Goal: Entertainment & Leisure: Consume media (video, audio)

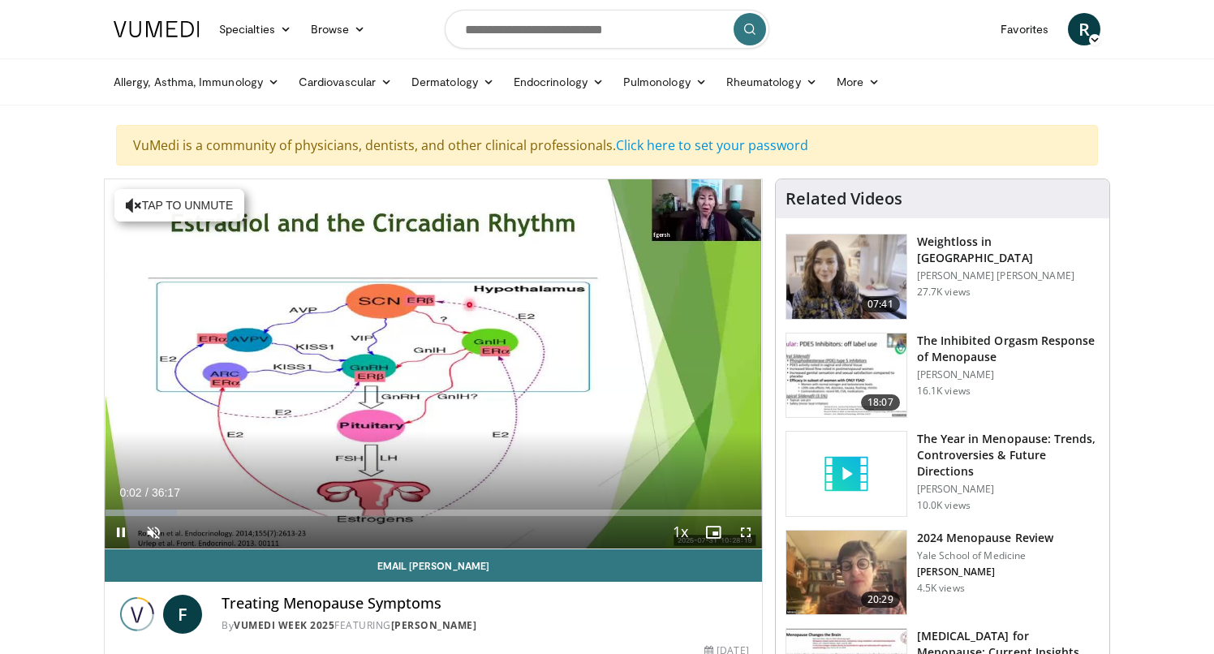
click at [744, 537] on span "Video Player" at bounding box center [746, 532] width 32 height 32
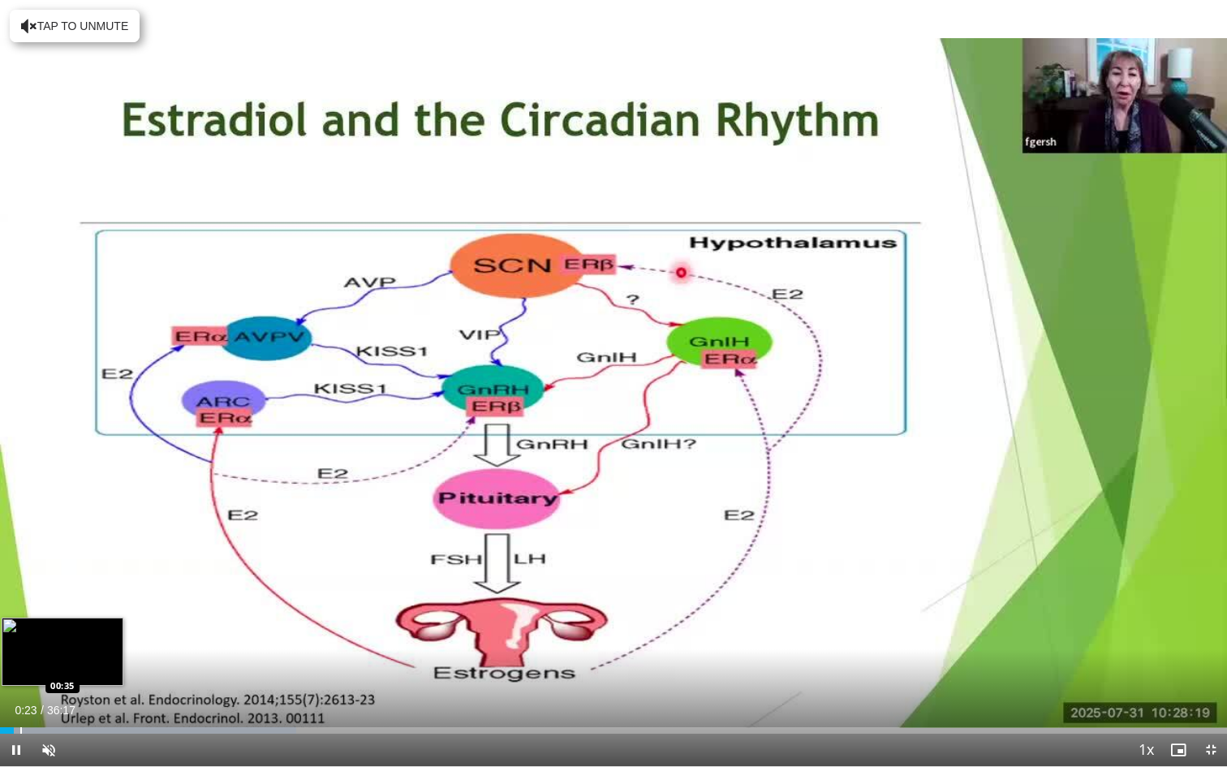
click at [20, 653] on div "Progress Bar" at bounding box center [21, 730] width 2 height 6
click at [37, 653] on div "Progress Bar" at bounding box center [38, 730] width 2 height 6
click at [50, 653] on div "Progress Bar" at bounding box center [51, 730] width 2 height 6
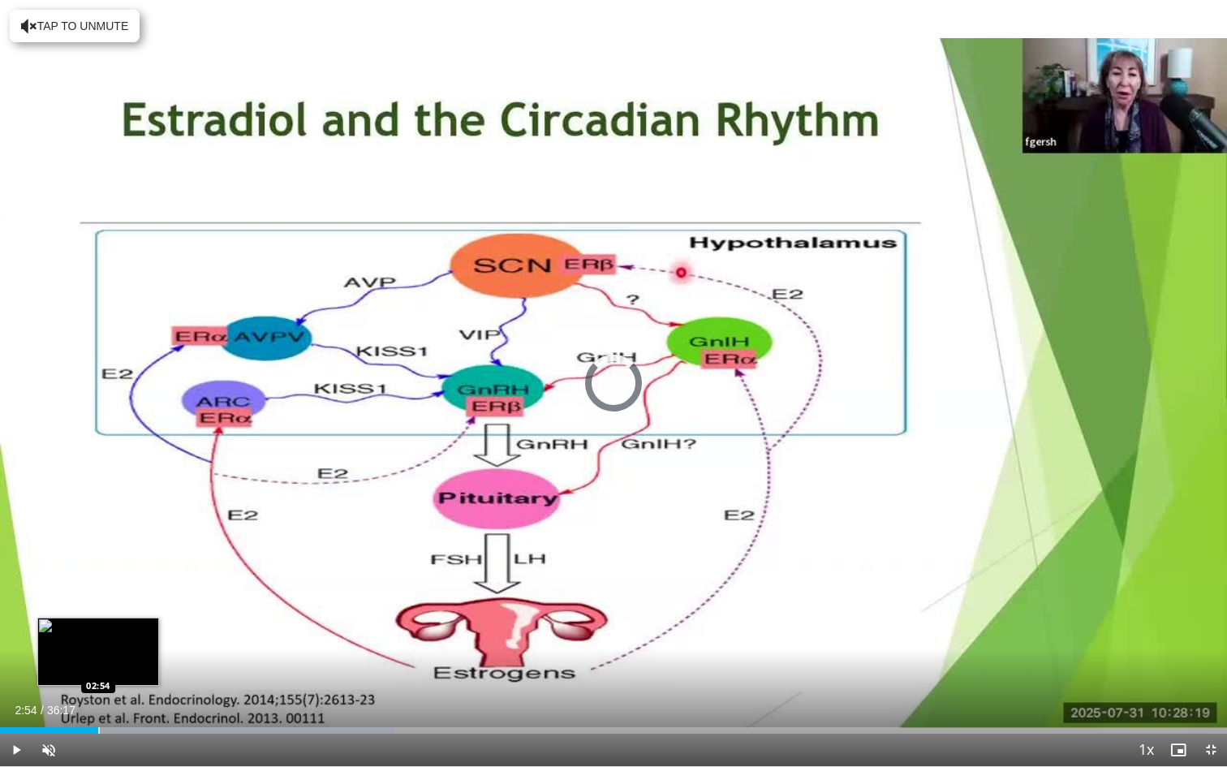
click at [98, 653] on div "Progress Bar" at bounding box center [99, 730] width 2 height 6
click at [97, 653] on div "Progress Bar" at bounding box center [98, 730] width 2 height 6
click at [95, 653] on div "Progress Bar" at bounding box center [96, 730] width 2 height 6
click at [92, 653] on div "Progress Bar" at bounding box center [93, 730] width 2 height 6
click at [117, 653] on div "Progress Bar" at bounding box center [118, 730] width 2 height 6
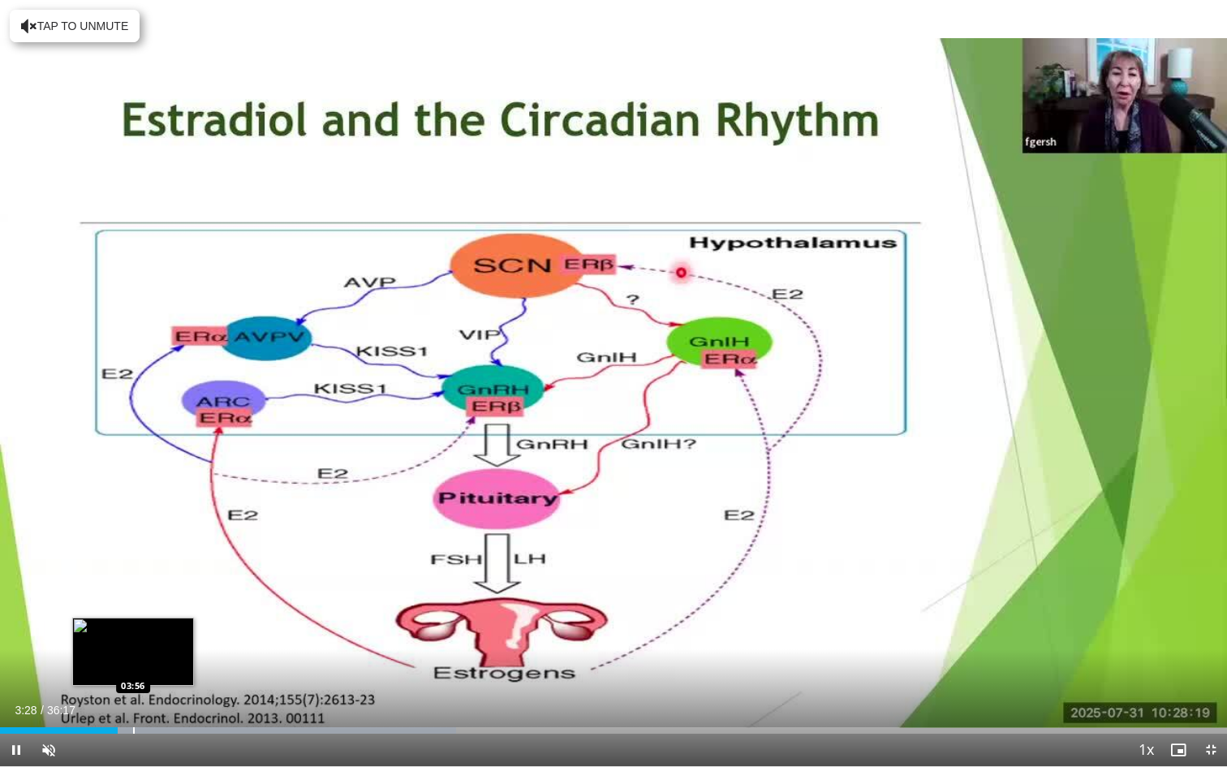
click at [133, 653] on video-js "**********" at bounding box center [613, 383] width 1227 height 767
click at [132, 653] on div "Progress Bar" at bounding box center [133, 730] width 2 height 6
click at [145, 653] on div "Progress Bar" at bounding box center [146, 730] width 2 height 6
click at [157, 653] on div "Progress Bar" at bounding box center [158, 730] width 2 height 6
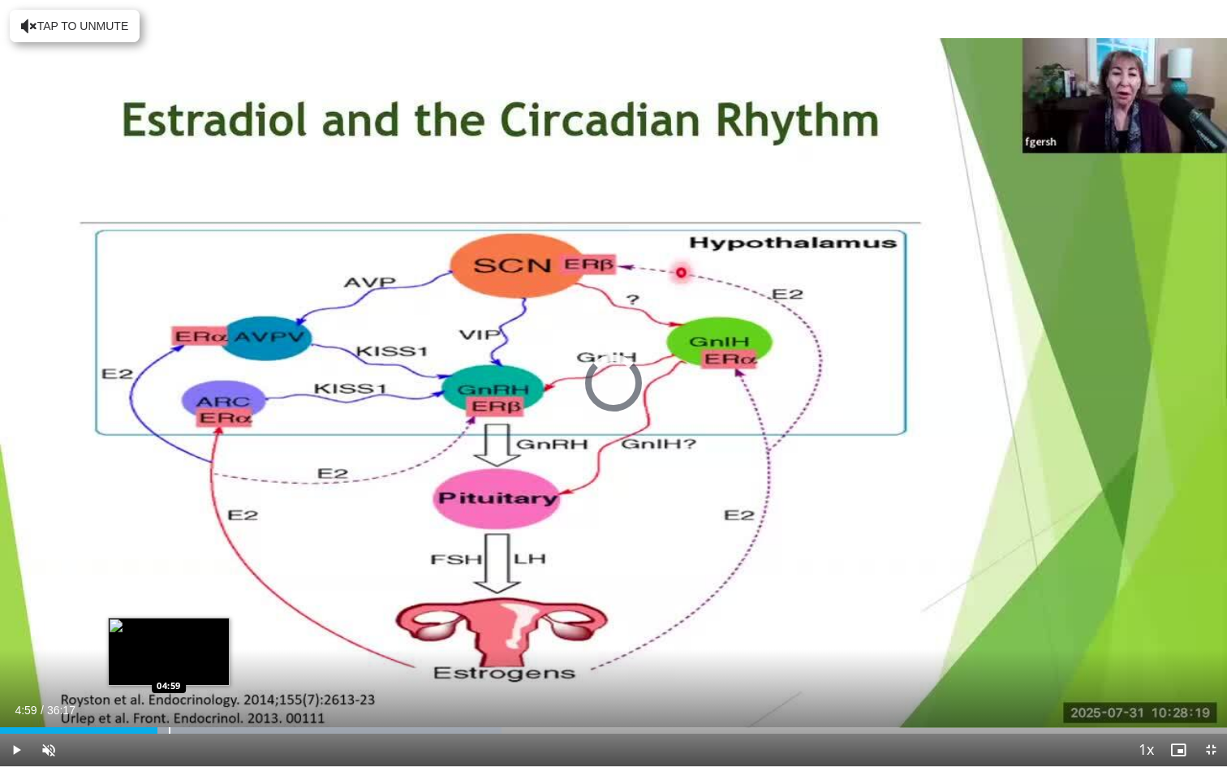
click at [169, 653] on div "Progress Bar" at bounding box center [170, 730] width 2 height 6
click at [187, 653] on div "Progress Bar" at bounding box center [188, 730] width 2 height 6
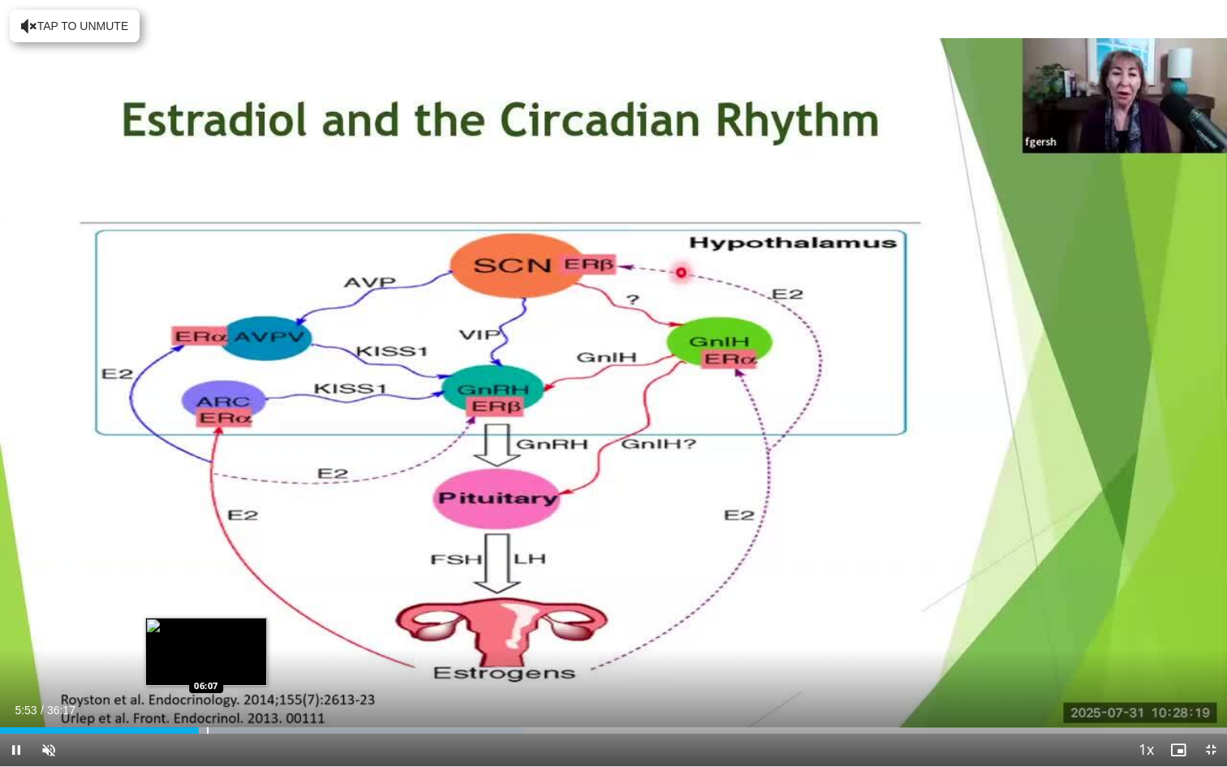
click at [207, 653] on div "Progress Bar" at bounding box center [208, 730] width 2 height 6
click at [216, 653] on div "Progress Bar" at bounding box center [217, 730] width 2 height 6
click at [227, 653] on div "Progress Bar" at bounding box center [228, 730] width 2 height 6
click at [238, 653] on div "Progress Bar" at bounding box center [239, 730] width 2 height 6
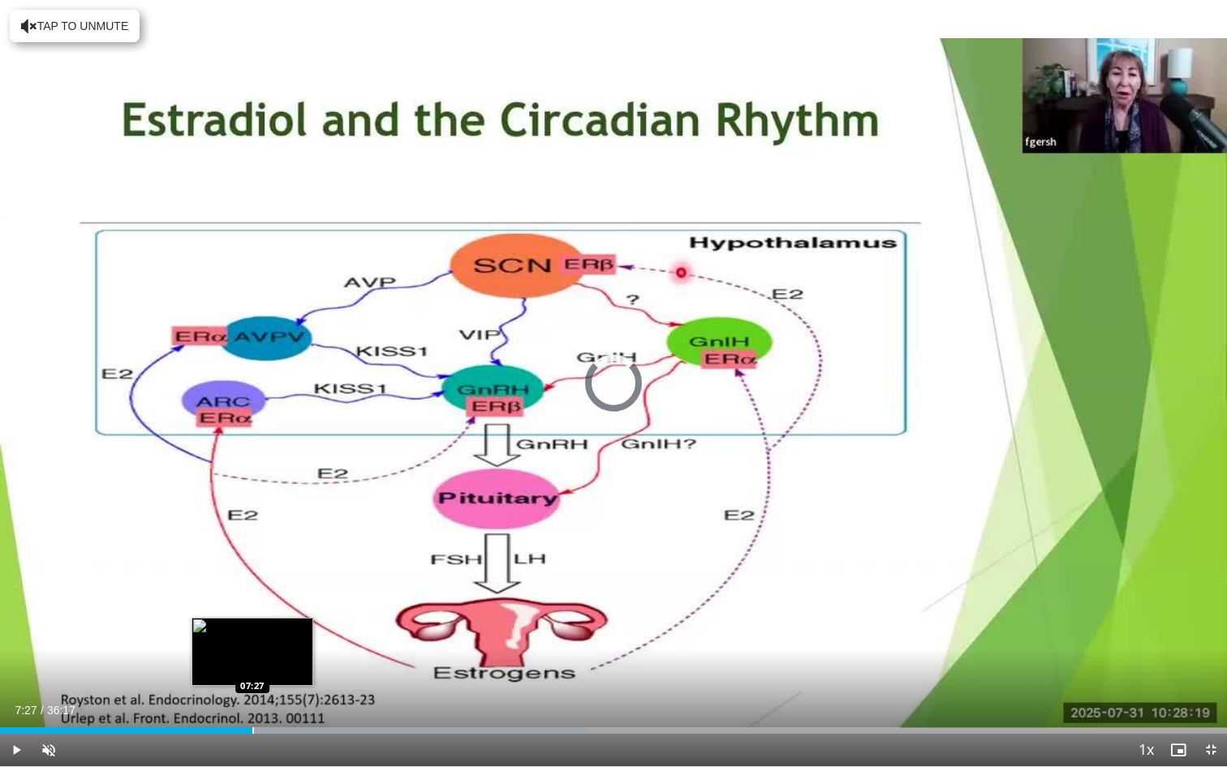
click at [252, 653] on div "Progress Bar" at bounding box center [253, 730] width 2 height 6
click at [265, 653] on div "Progress Bar" at bounding box center [266, 730] width 2 height 6
click at [281, 653] on div "Progress Bar" at bounding box center [282, 730] width 2 height 6
click at [295, 653] on div "Progress Bar" at bounding box center [296, 730] width 2 height 6
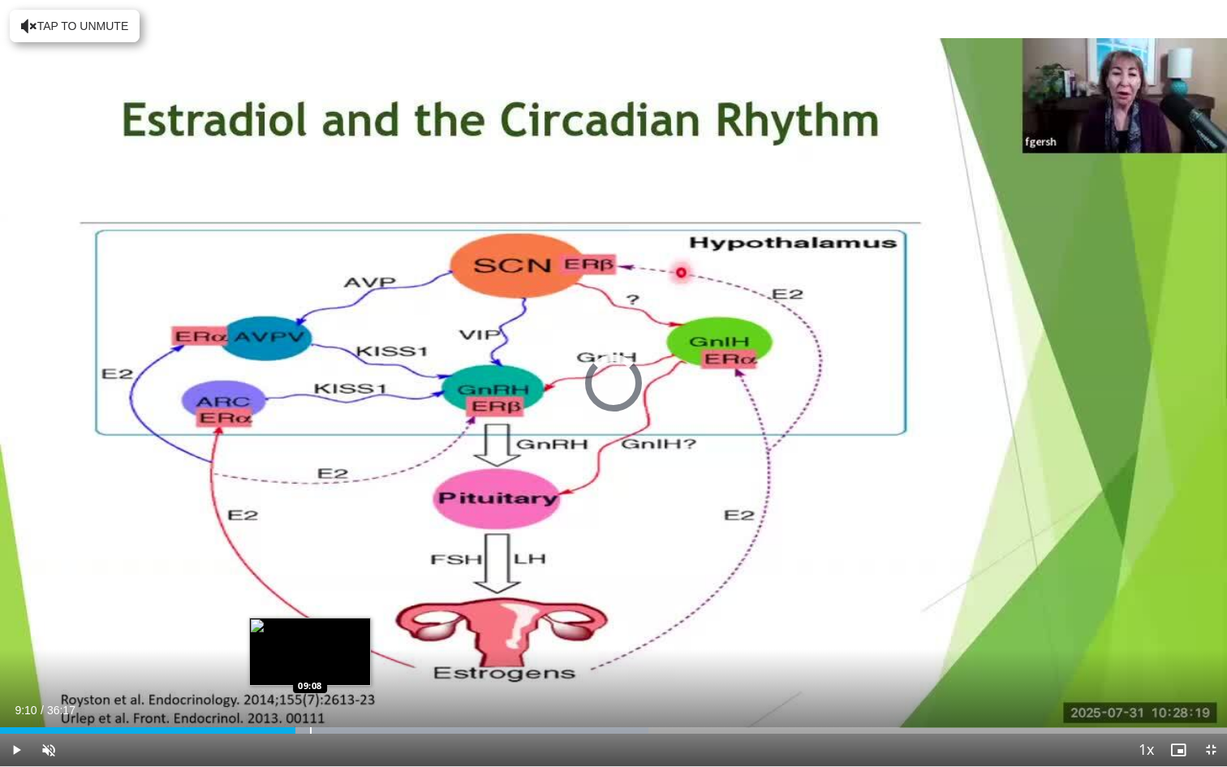
click at [310, 653] on div "Progress Bar" at bounding box center [311, 730] width 2 height 6
click at [325, 653] on div "Progress Bar" at bounding box center [326, 730] width 2 height 6
click at [339, 653] on div "Progress Bar" at bounding box center [340, 730] width 2 height 6
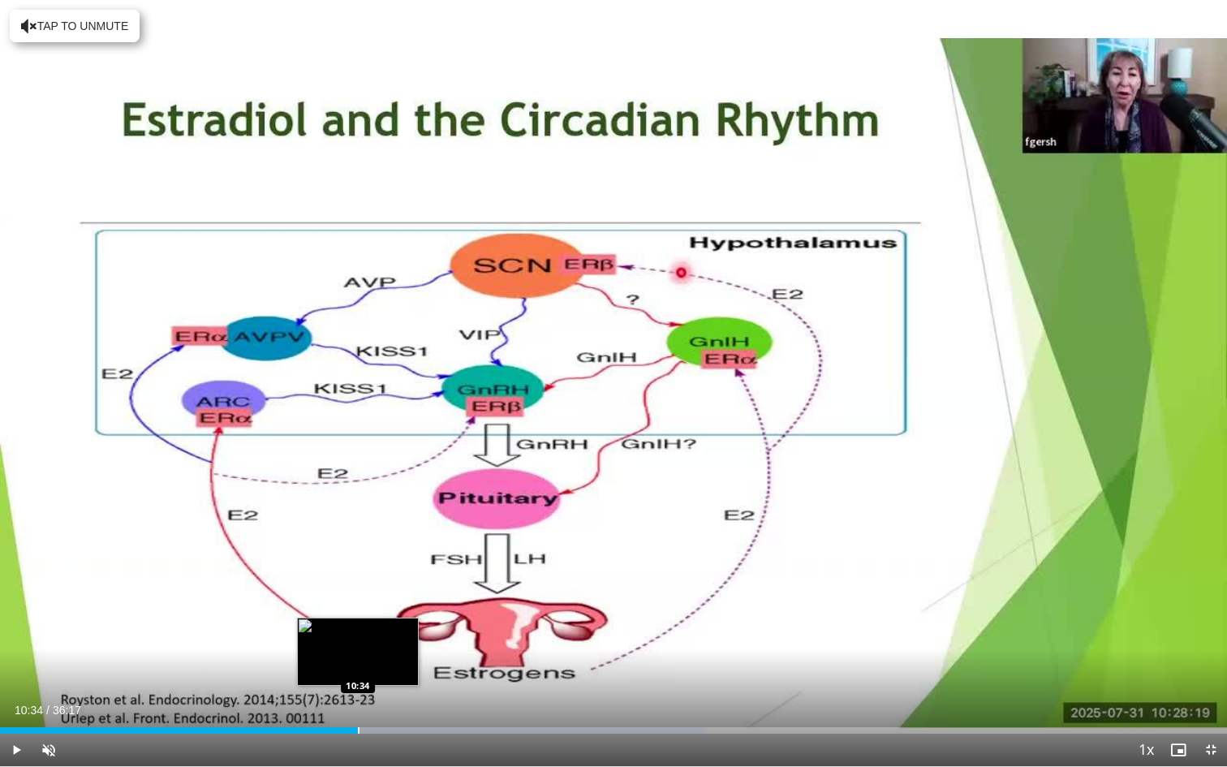
click at [358, 653] on div "Progress Bar" at bounding box center [359, 730] width 2 height 6
click at [378, 653] on div "Progress Bar" at bounding box center [379, 730] width 2 height 6
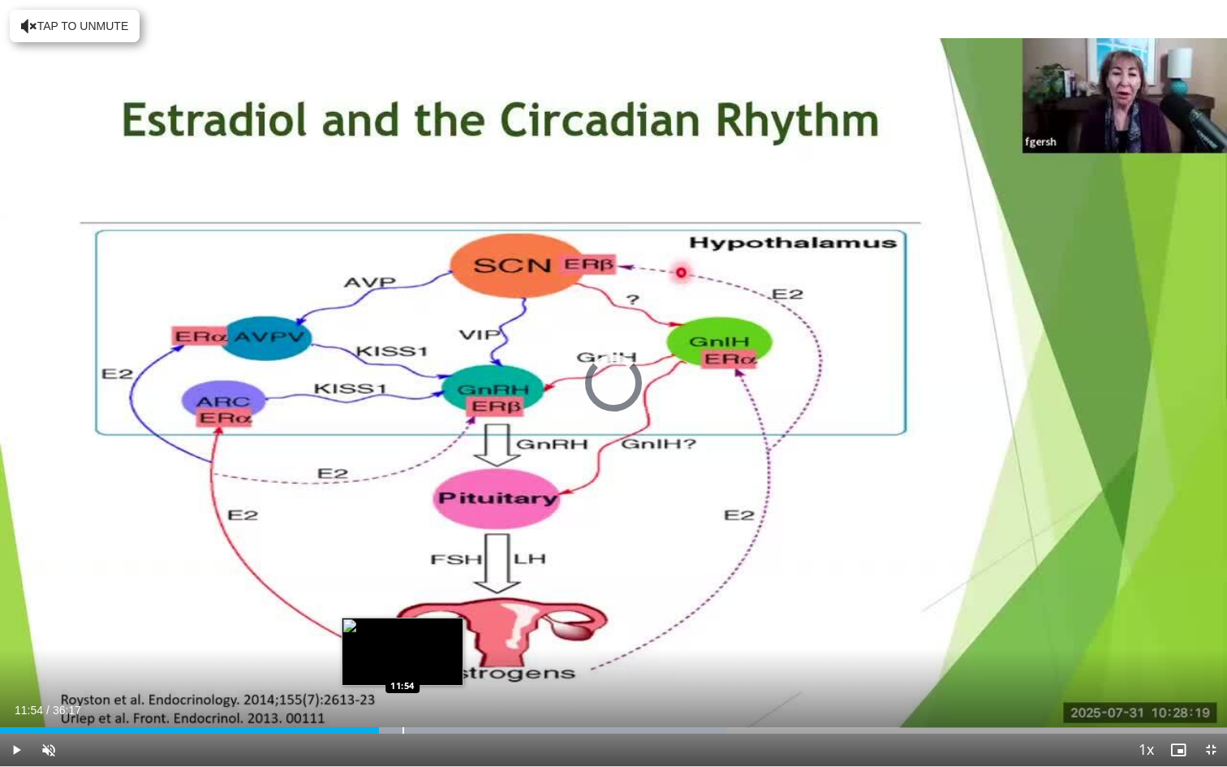
click at [403, 653] on div "Progress Bar" at bounding box center [404, 730] width 2 height 6
click at [438, 653] on div "Progress Bar" at bounding box center [439, 730] width 2 height 6
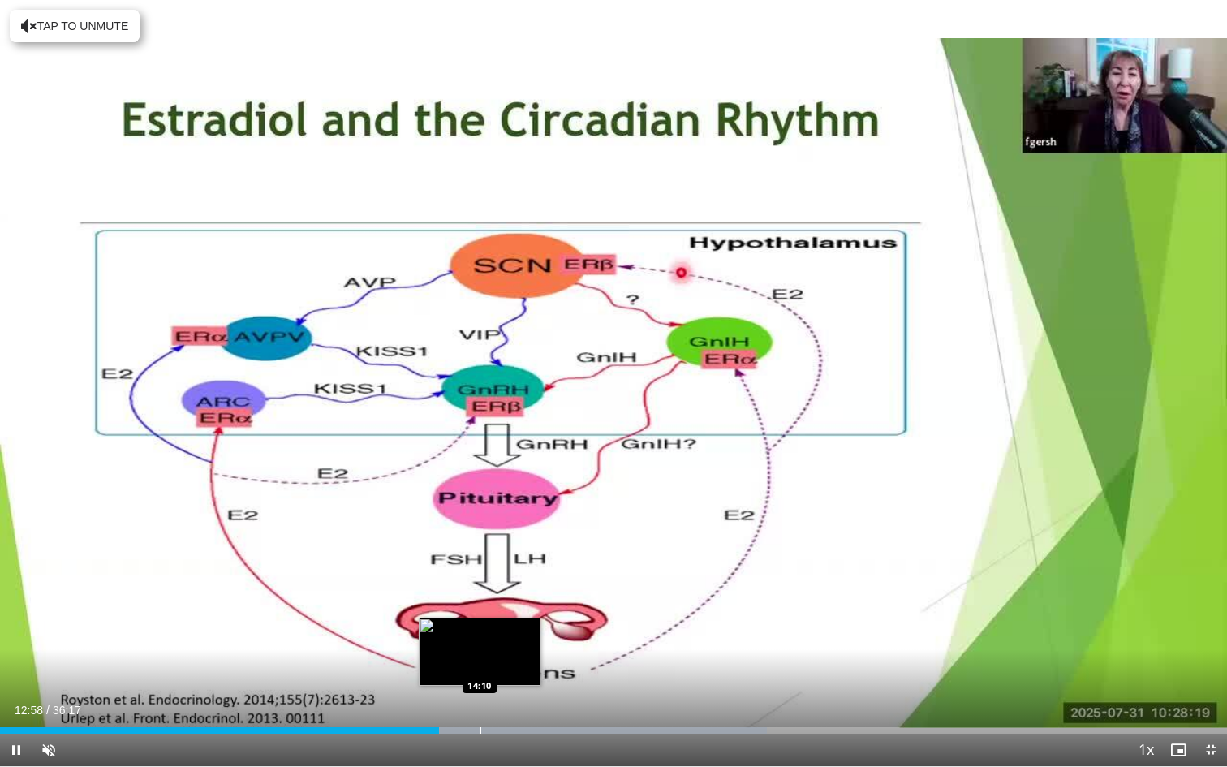
click at [480, 653] on div "Progress Bar" at bounding box center [481, 730] width 2 height 6
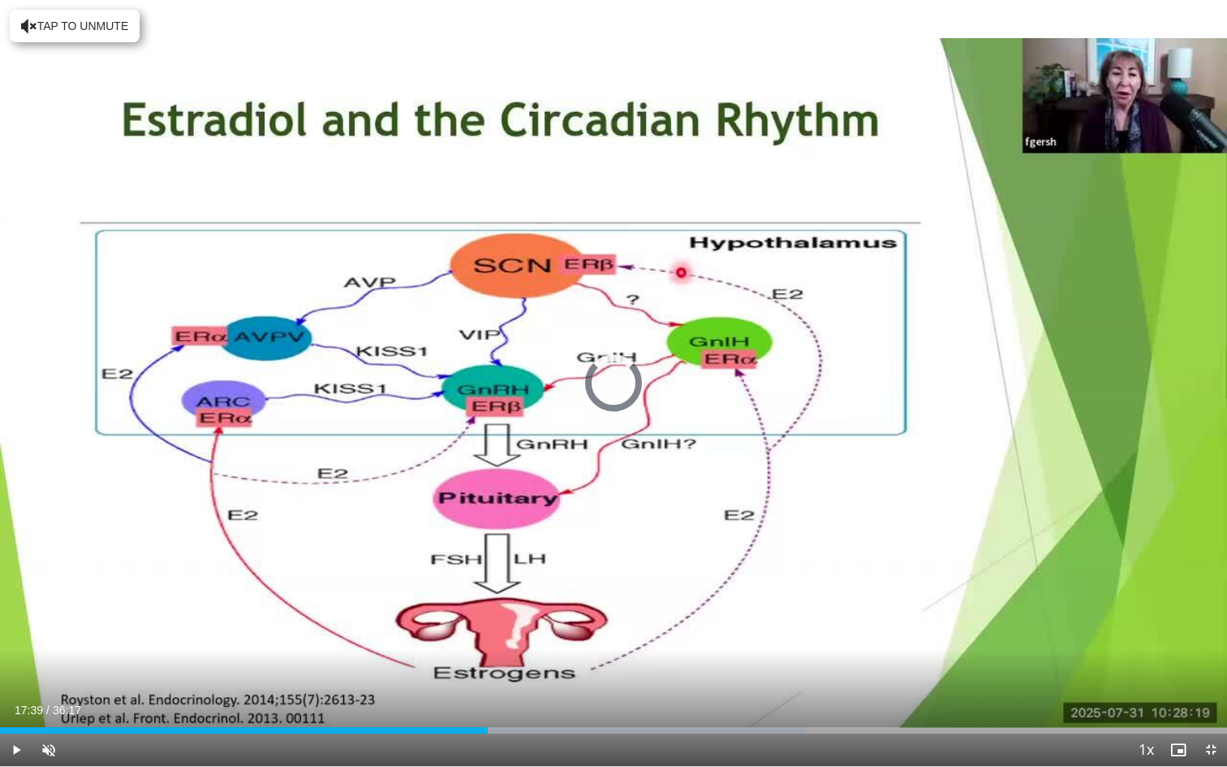
click at [597, 653] on div "Progress Bar" at bounding box center [598, 730] width 2 height 6
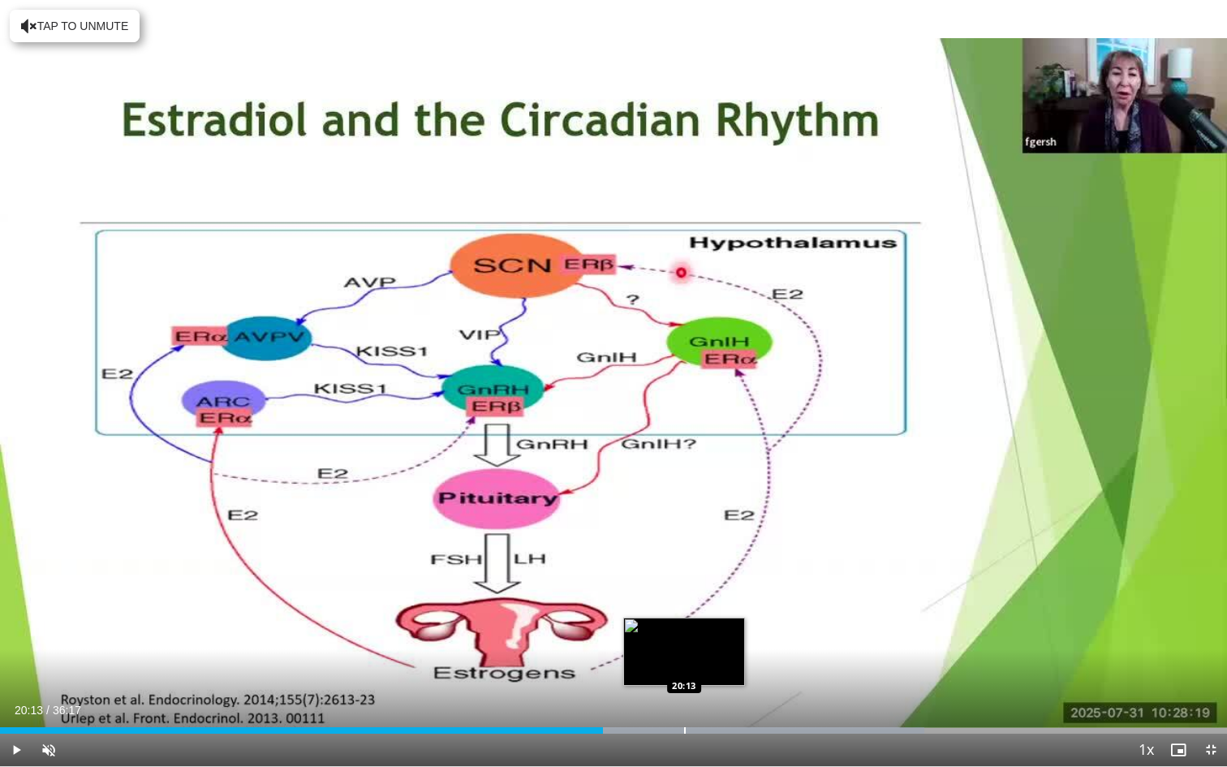
click at [684, 653] on div "Progress Bar" at bounding box center [685, 730] width 2 height 6
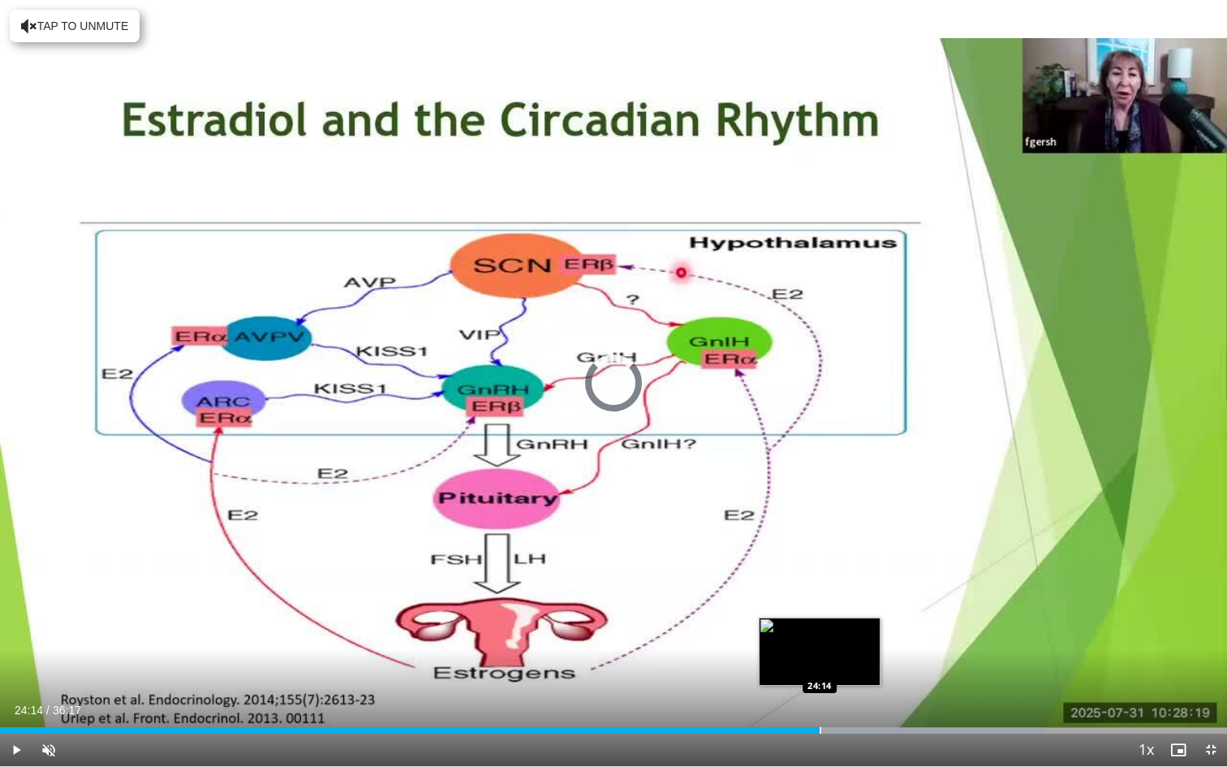
click at [820, 653] on div "Progress Bar" at bounding box center [821, 730] width 2 height 6
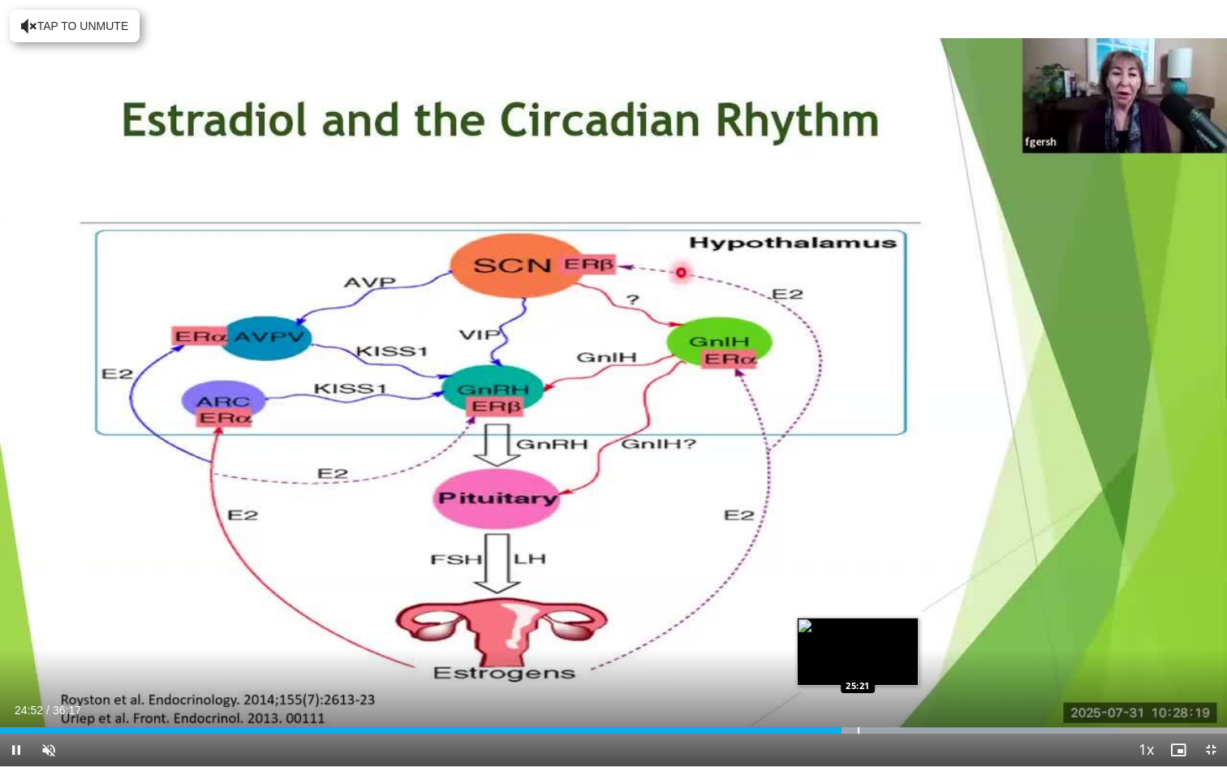
click at [858, 653] on div "Progress Bar" at bounding box center [859, 730] width 2 height 6
click at [877, 653] on div "Progress Bar" at bounding box center [878, 730] width 2 height 6
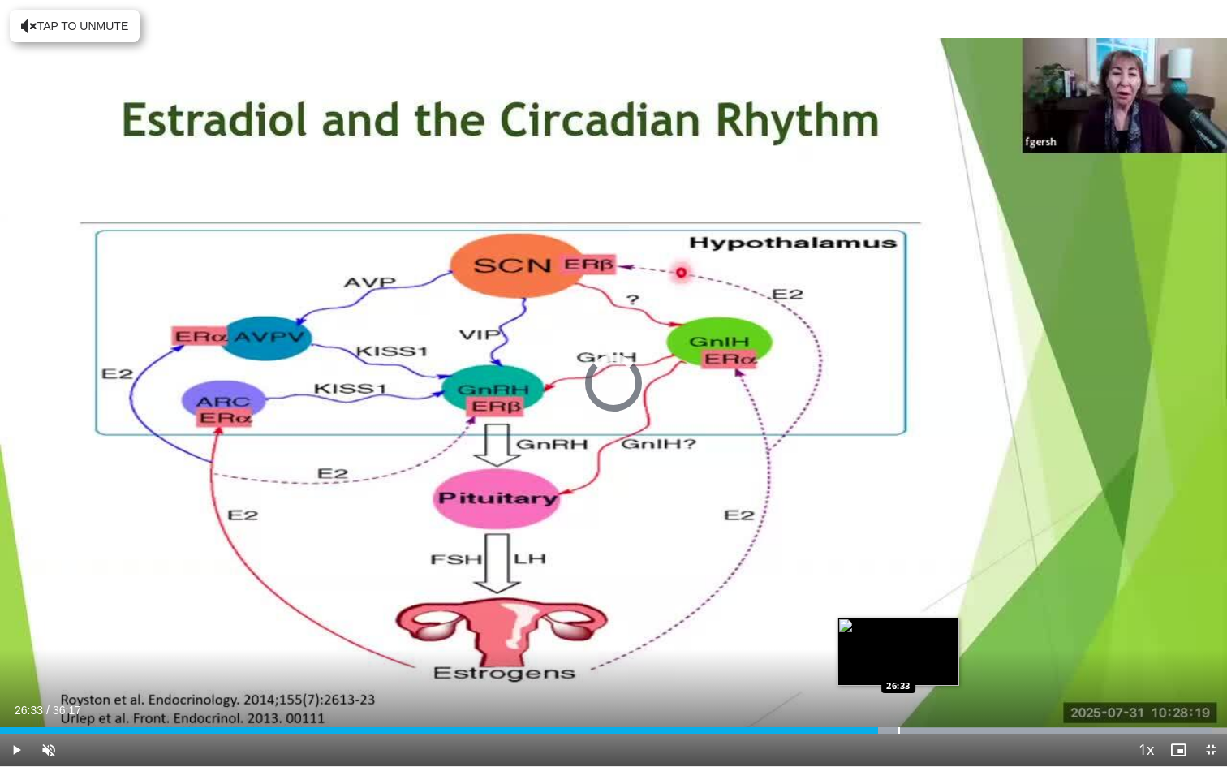
click at [899, 653] on div "Progress Bar" at bounding box center [900, 730] width 2 height 6
click at [918, 653] on div "Progress Bar" at bounding box center [919, 730] width 2 height 6
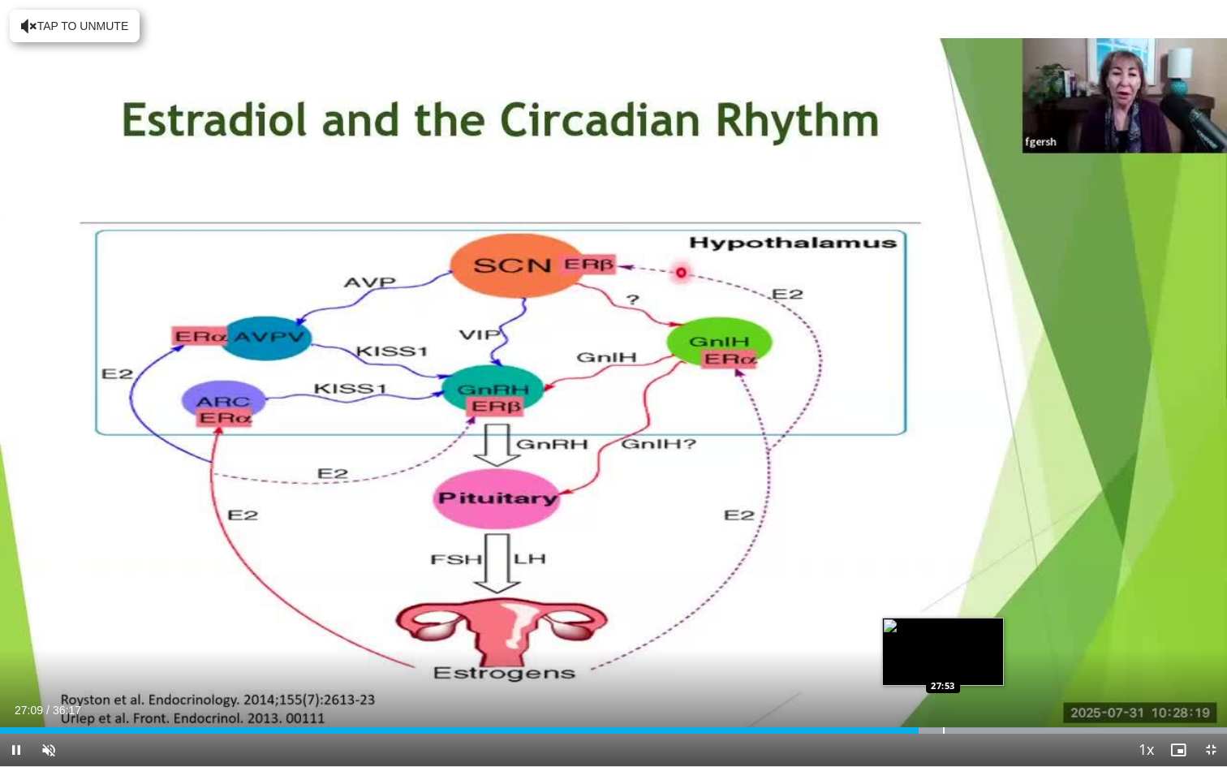
click at [943, 653] on div "Progress Bar" at bounding box center [944, 730] width 2 height 6
click at [968, 653] on div "Progress Bar" at bounding box center [969, 730] width 2 height 6
click at [985, 653] on div "Progress Bar" at bounding box center [986, 730] width 2 height 6
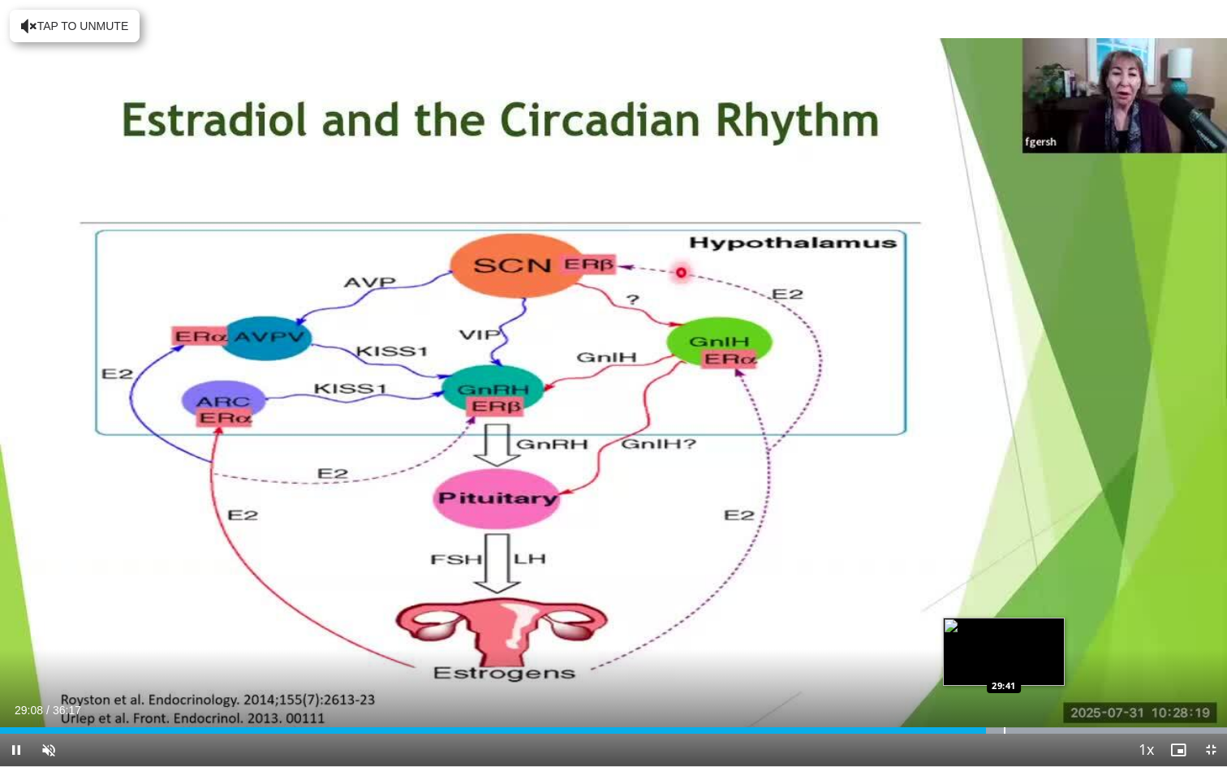
click at [1004, 653] on div "Progress Bar" at bounding box center [1005, 730] width 2 height 6
click at [1025, 653] on div "Progress Bar" at bounding box center [1026, 730] width 2 height 6
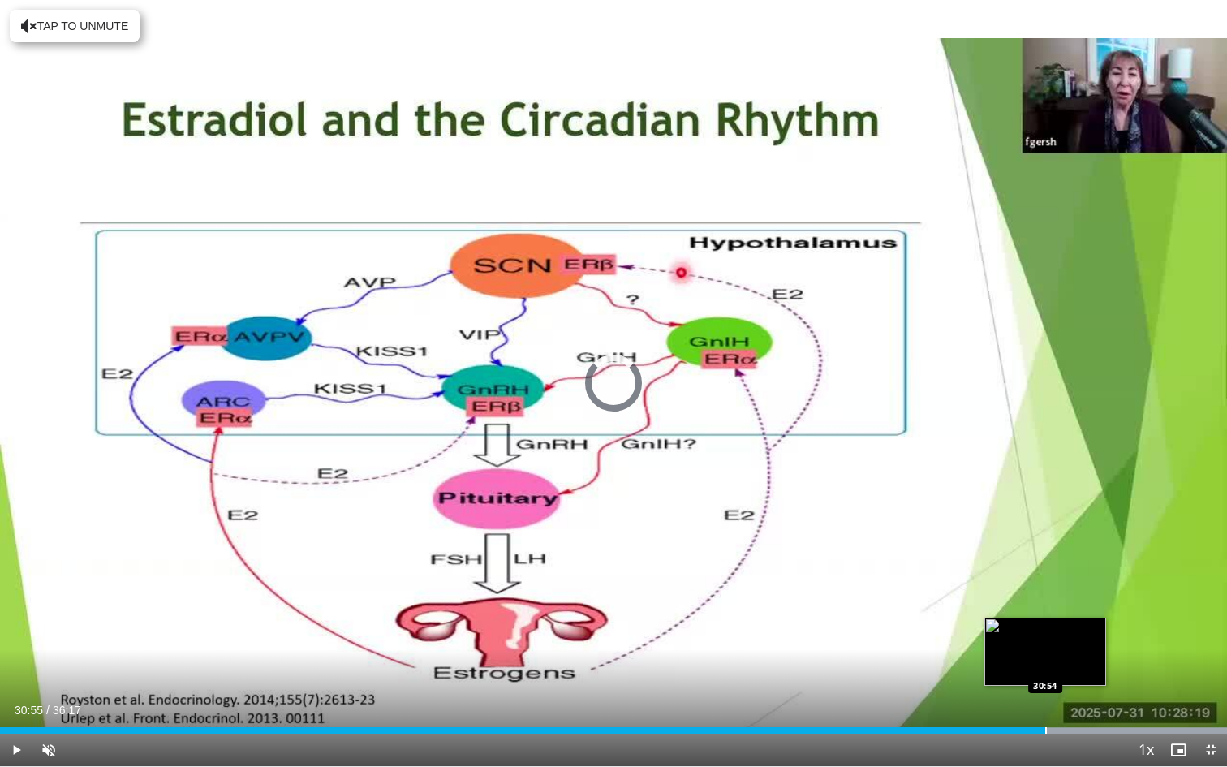
click at [1046, 653] on div "Progress Bar" at bounding box center [1046, 730] width 2 height 6
click at [1059, 653] on div "Progress Bar" at bounding box center [1060, 730] width 2 height 6
click at [1081, 653] on div "Progress Bar" at bounding box center [1082, 730] width 2 height 6
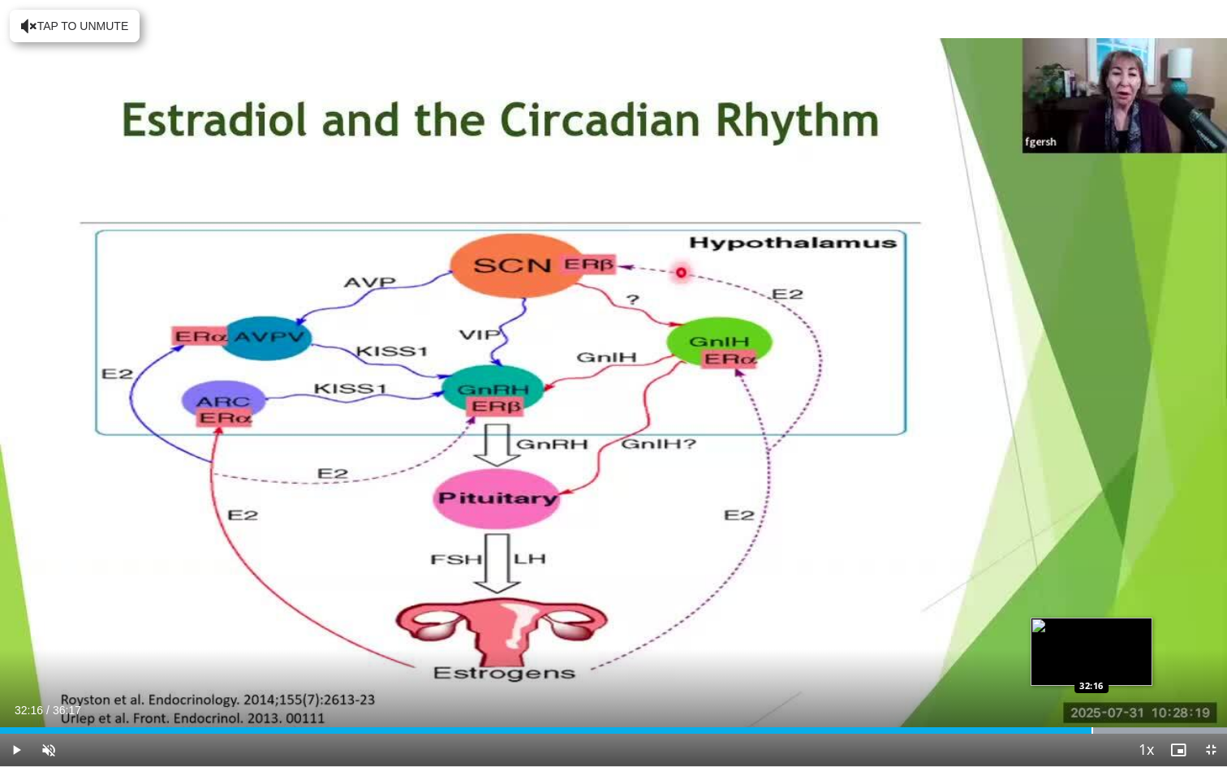
click at [1092, 653] on div "Progress Bar" at bounding box center [1093, 730] width 2 height 6
click at [1106, 653] on div "Progress Bar" at bounding box center [1106, 730] width 2 height 6
click at [1119, 653] on div "Progress Bar" at bounding box center [1120, 730] width 2 height 6
click at [1131, 653] on div "Progress Bar" at bounding box center [1132, 730] width 2 height 6
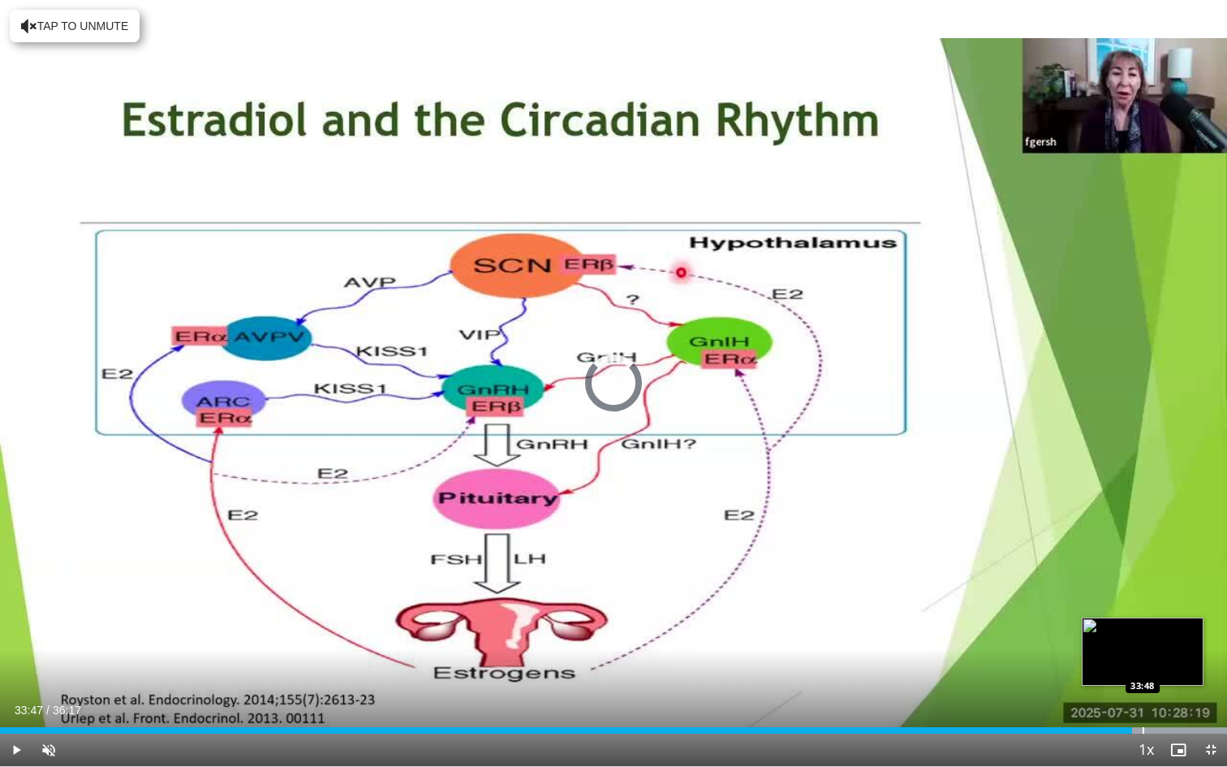
click at [1143, 653] on div "Progress Bar" at bounding box center [1144, 730] width 2 height 6
click at [1157, 653] on div "Progress Bar" at bounding box center [1158, 730] width 2 height 6
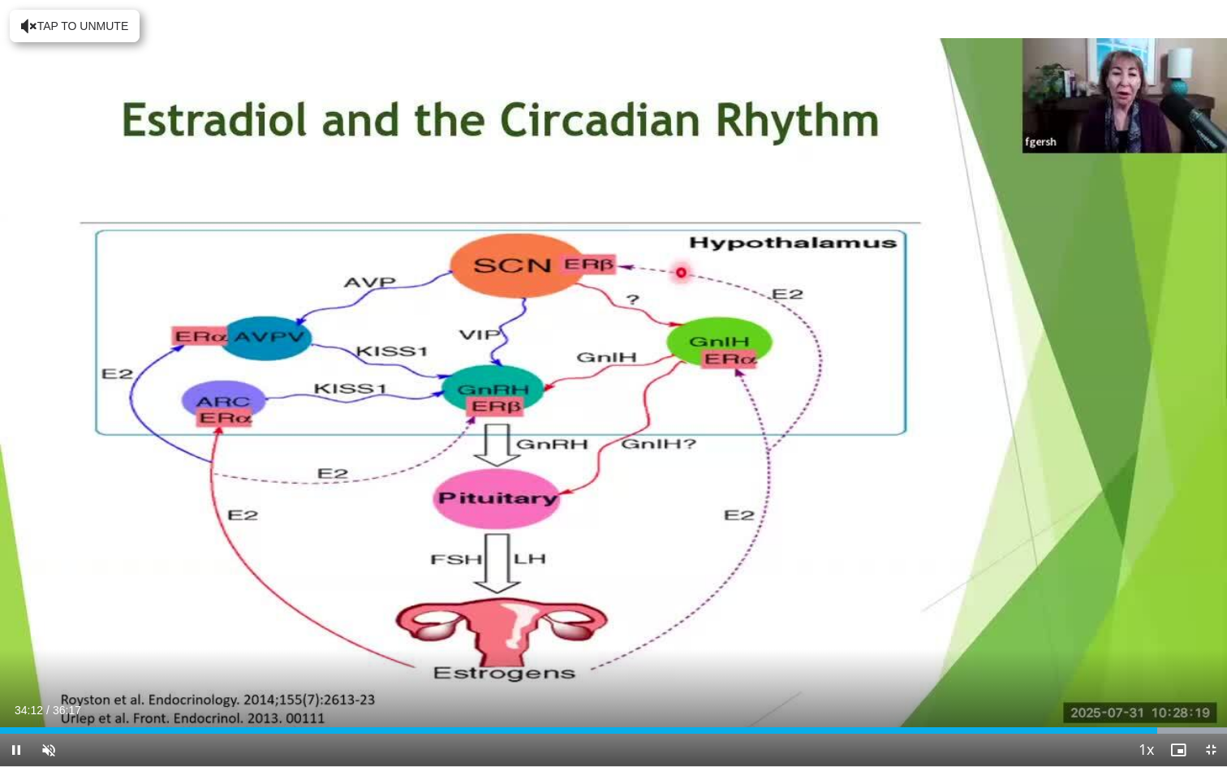
click at [1170, 653] on span "Video Player" at bounding box center [1178, 750] width 32 height 32
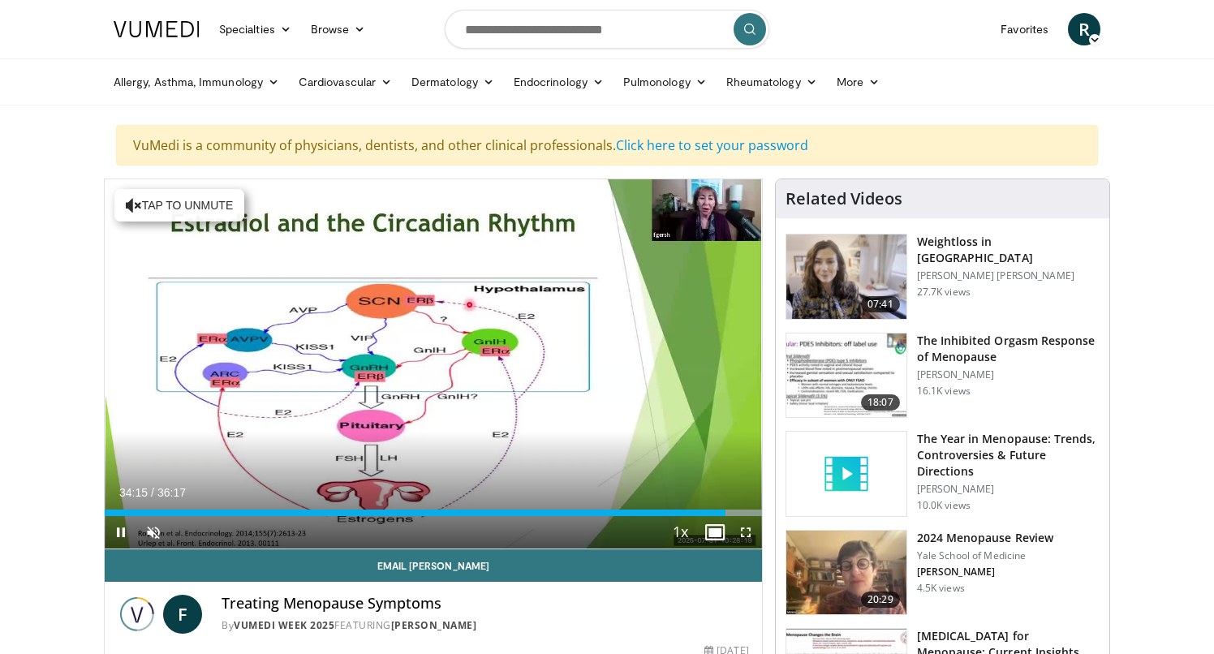
click at [638, 545] on div "Current Time 34:15 / Duration 36:17 Pause Skip Backward Skip Forward Unmute 0% …" at bounding box center [433, 532] width 657 height 32
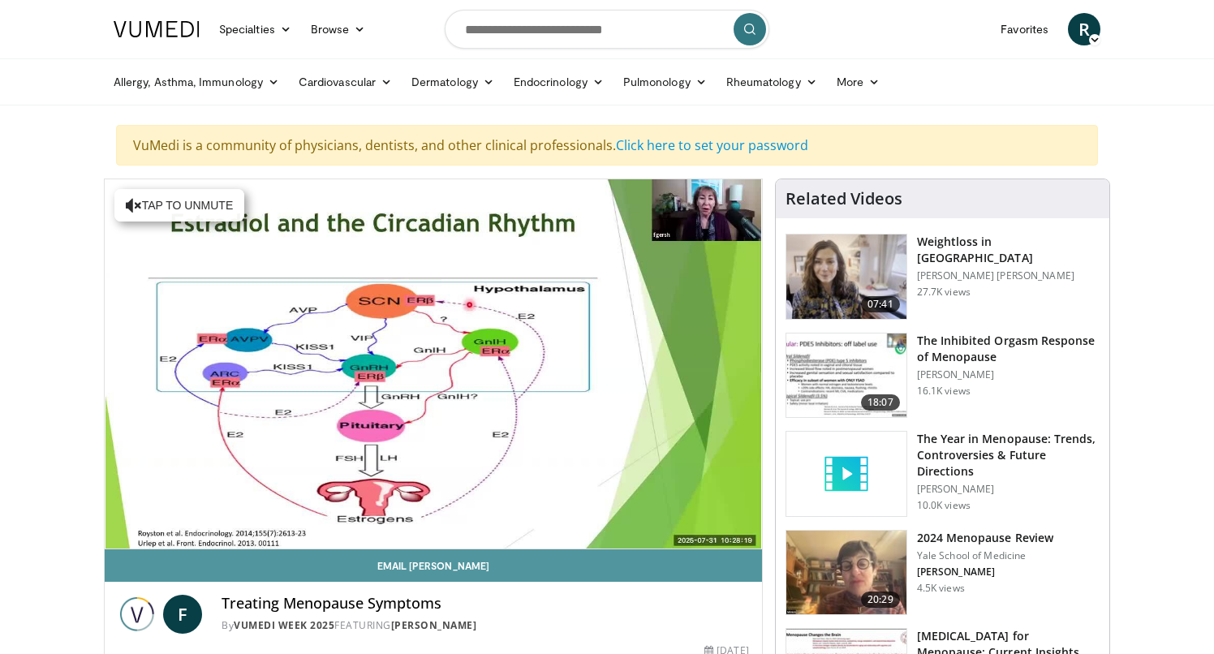
click at [739, 562] on link "Email Felice" at bounding box center [433, 566] width 657 height 32
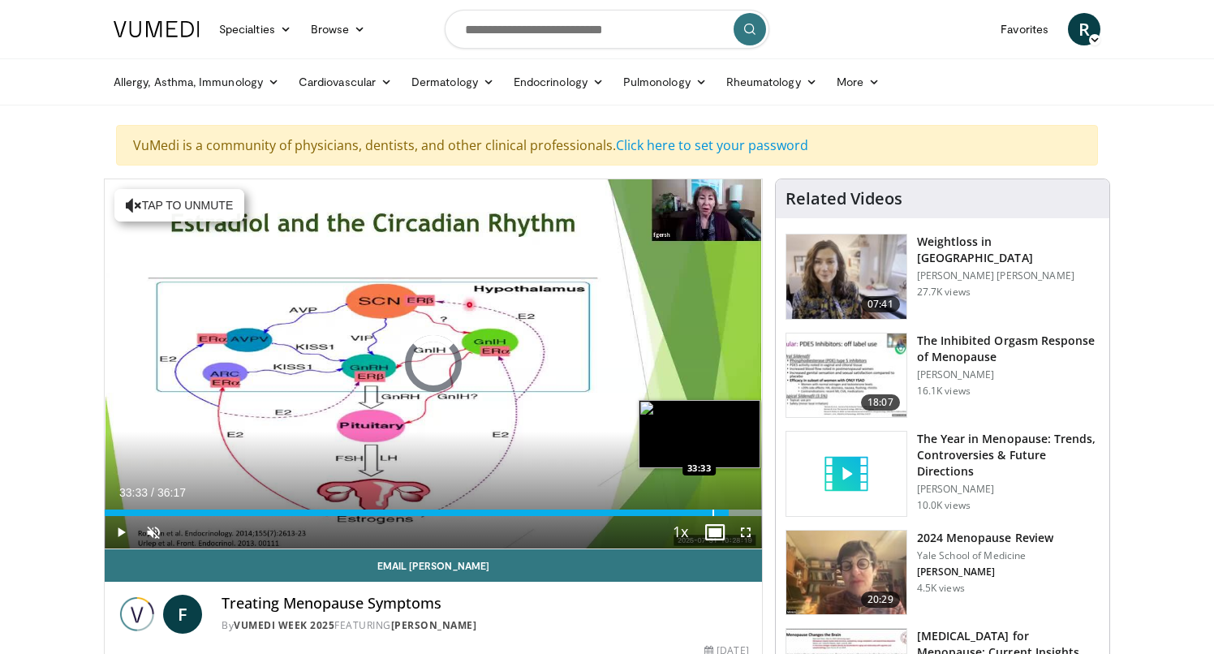
click at [713, 513] on div "Progress Bar" at bounding box center [714, 513] width 2 height 6
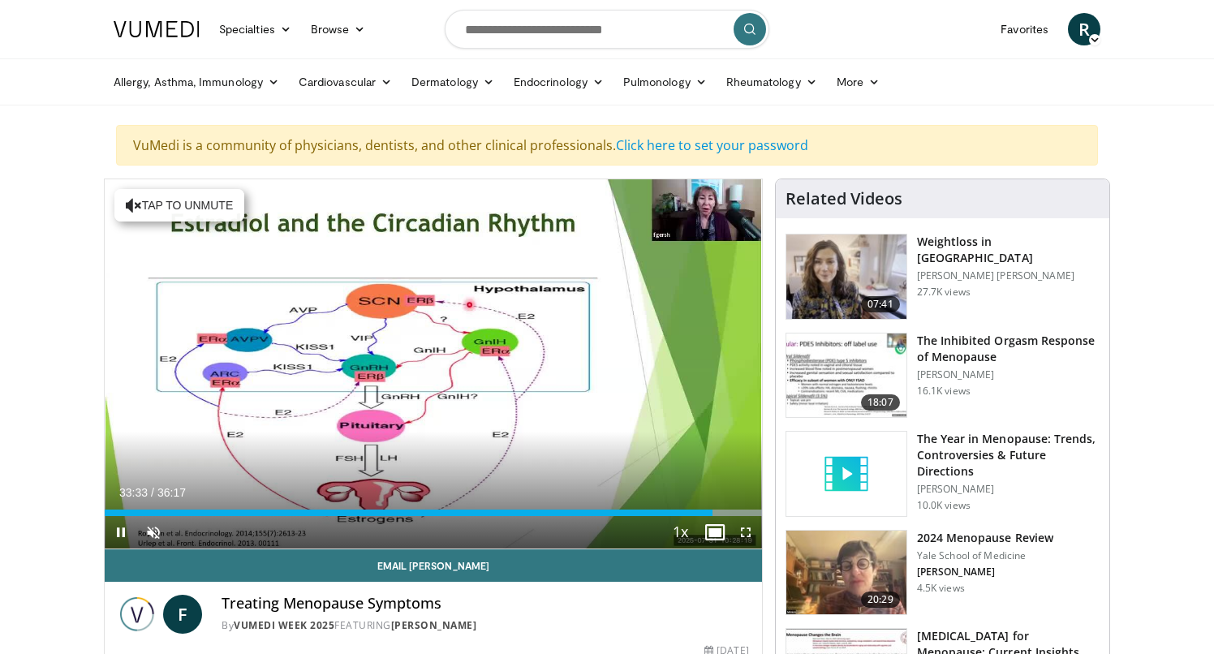
click at [746, 532] on span "Video Player" at bounding box center [746, 532] width 32 height 32
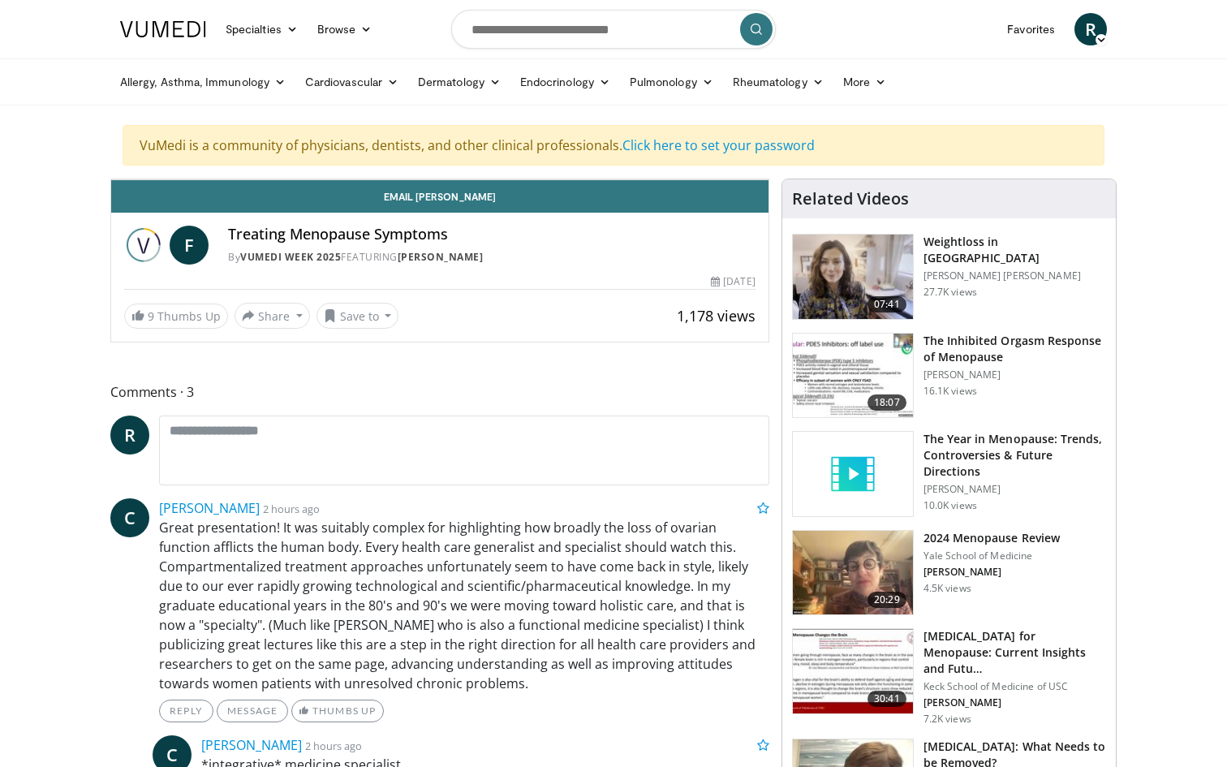
click at [769, 147] on div "Loaded : 95.08% 33:41 34:11" at bounding box center [439, 138] width 657 height 15
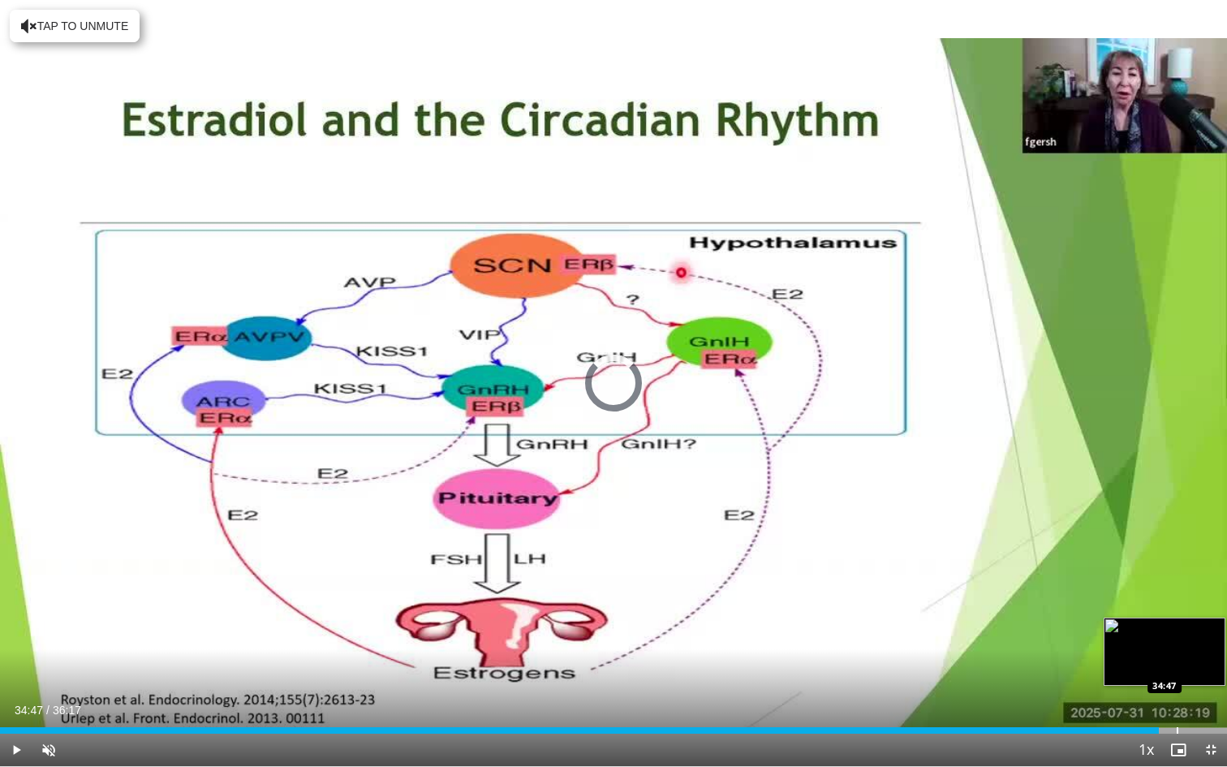
click at [1177, 653] on div "Progress Bar" at bounding box center [1178, 730] width 2 height 6
click at [1193, 653] on div "Progress Bar" at bounding box center [1194, 730] width 2 height 6
click at [1201, 653] on div "Progress Bar" at bounding box center [1202, 730] width 2 height 6
click at [1213, 653] on div "Progress Bar" at bounding box center [1215, 730] width 2 height 6
